Goal: Transaction & Acquisition: Purchase product/service

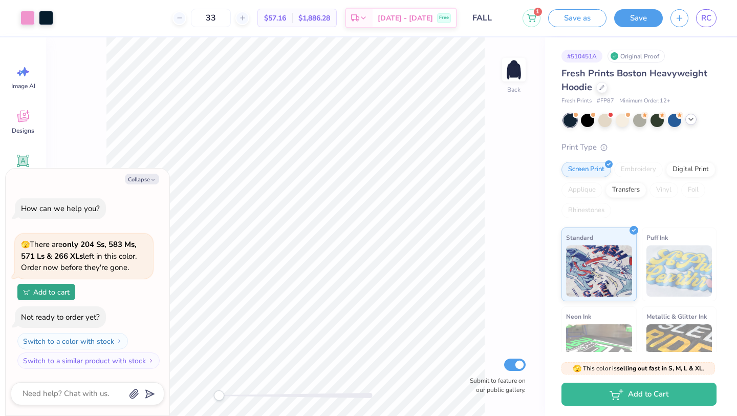
click at [692, 119] on polyline at bounding box center [691, 119] width 4 height 2
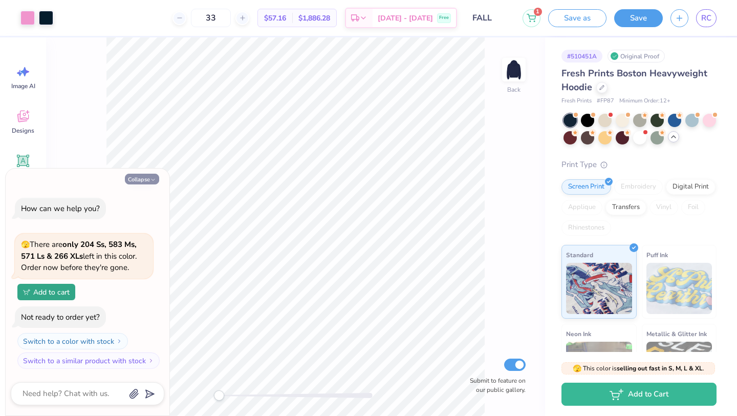
click at [148, 179] on button "Collapse" at bounding box center [142, 179] width 34 height 11
type textarea "x"
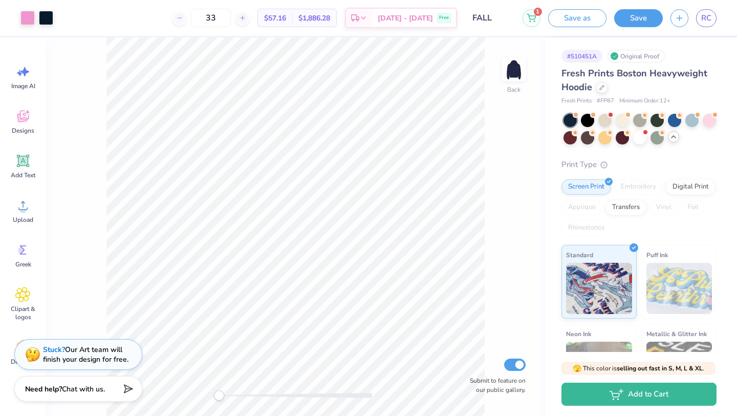
click at [649, 75] on span "Fresh Prints Boston Heavyweight Hoodie" at bounding box center [635, 80] width 146 height 26
click at [603, 89] on icon at bounding box center [601, 86] width 5 height 5
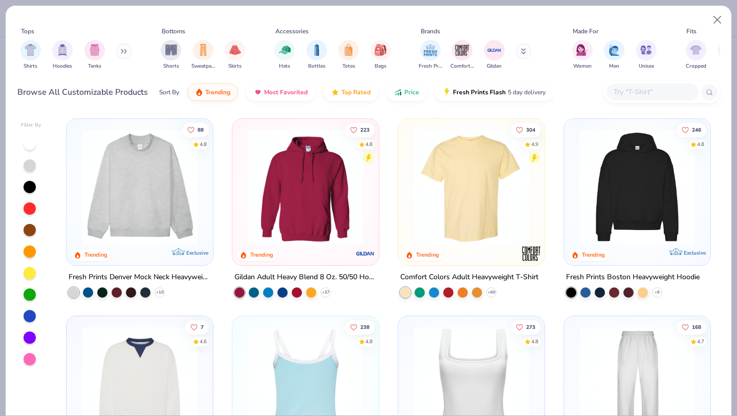
scroll to position [28, 0]
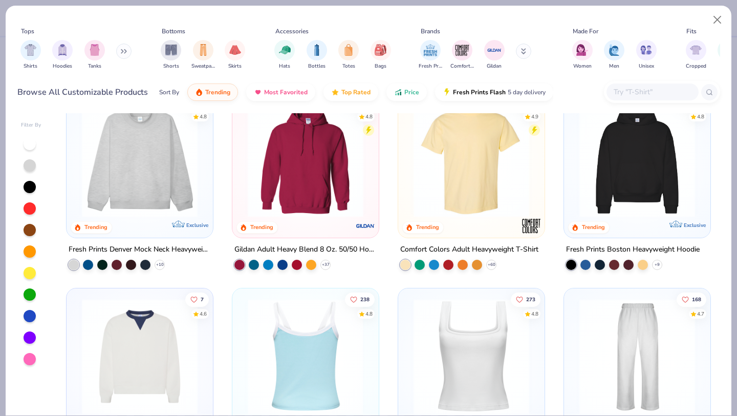
click at [305, 222] on div at bounding box center [306, 161] width 136 height 131
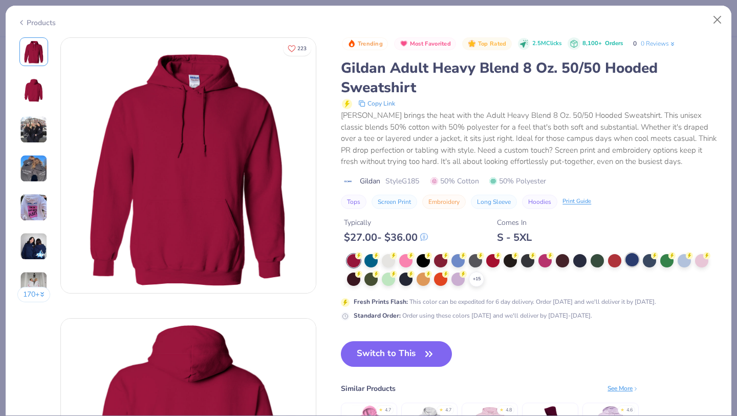
click at [632, 261] on div at bounding box center [631, 259] width 13 height 13
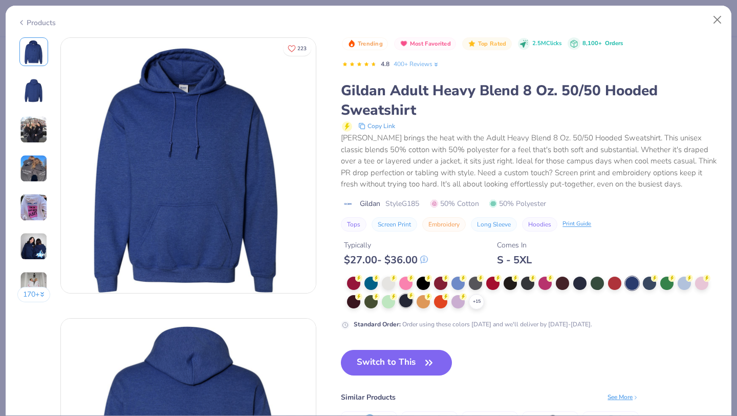
click at [409, 300] on div at bounding box center [405, 300] width 13 height 13
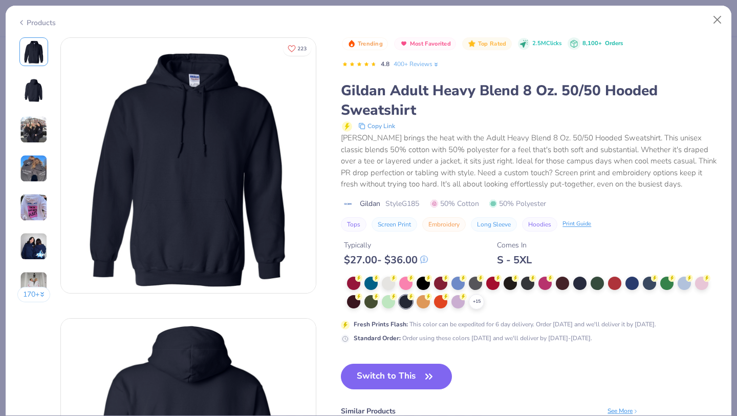
scroll to position [84, 0]
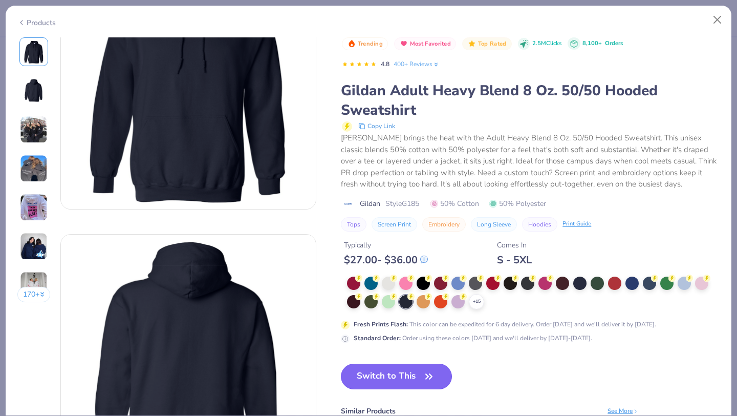
click at [398, 381] on button "Switch to This" at bounding box center [396, 376] width 111 height 26
click at [396, 376] on button "Switch to This" at bounding box center [396, 376] width 111 height 26
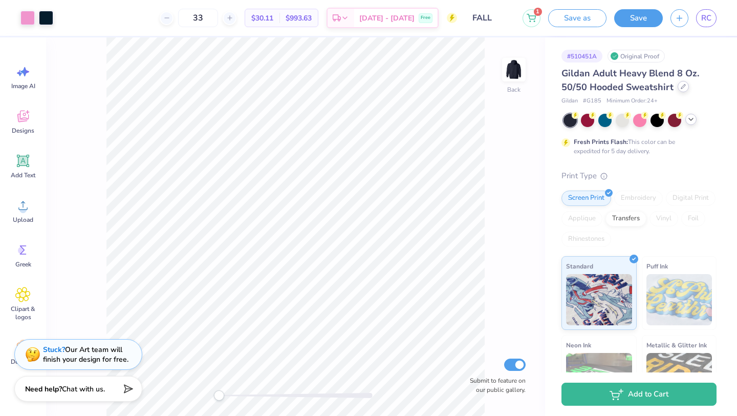
click at [683, 88] on icon at bounding box center [683, 86] width 5 height 5
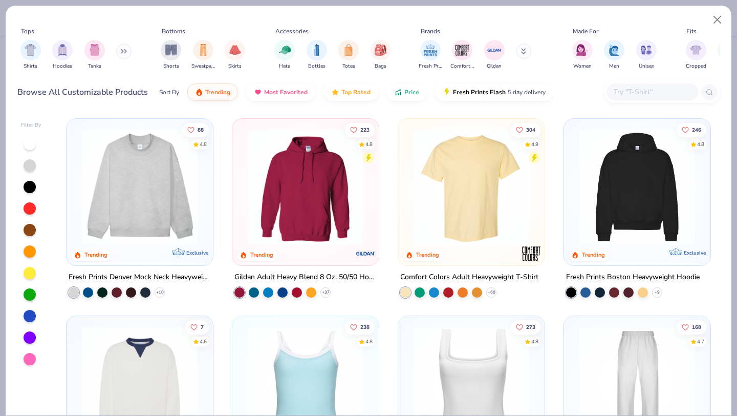
click at [641, 199] on img at bounding box center [637, 187] width 126 height 116
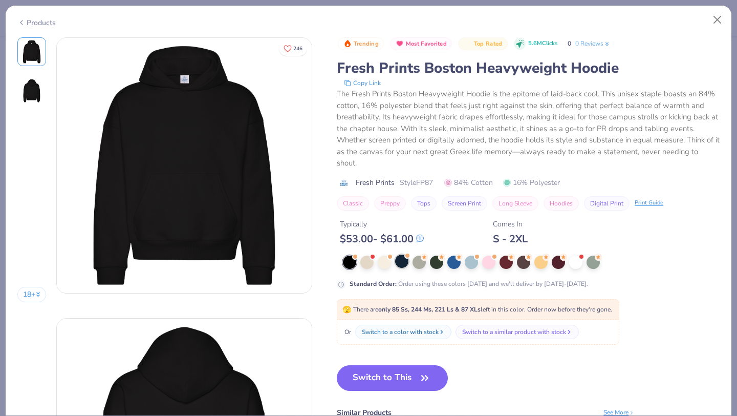
click at [404, 264] on div at bounding box center [401, 260] width 13 height 13
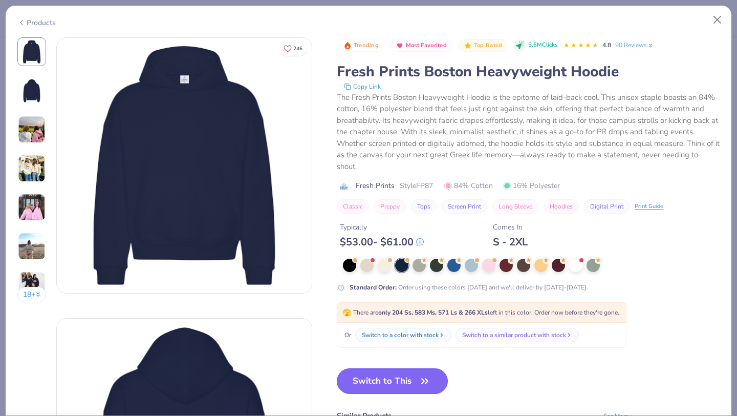
click at [390, 387] on button "Switch to This" at bounding box center [392, 381] width 111 height 26
